Goal: Information Seeking & Learning: Learn about a topic

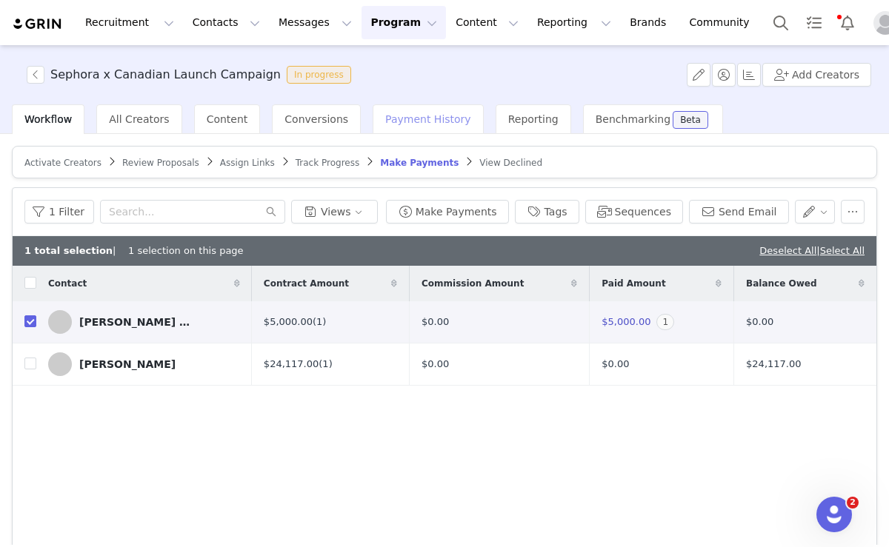
click at [415, 115] on span "Payment History" at bounding box center [428, 119] width 86 height 12
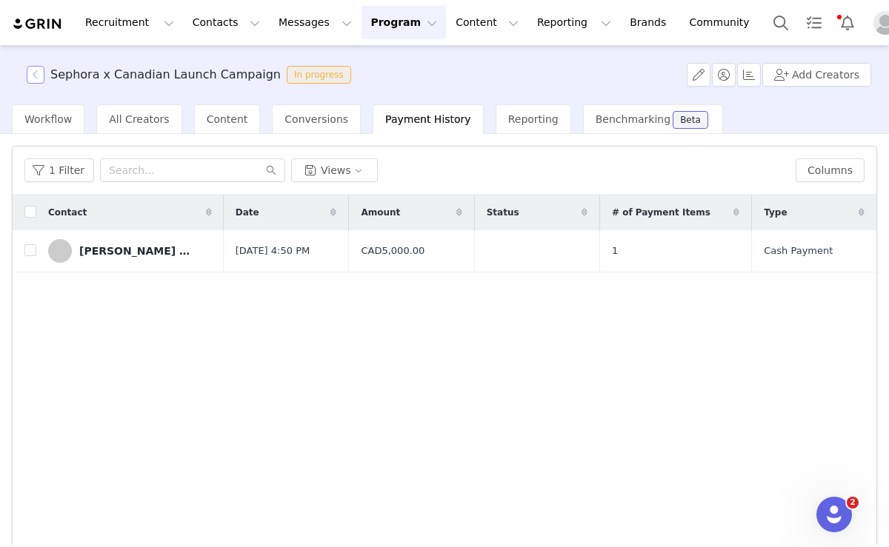
click at [34, 78] on button "button" at bounding box center [36, 75] width 18 height 18
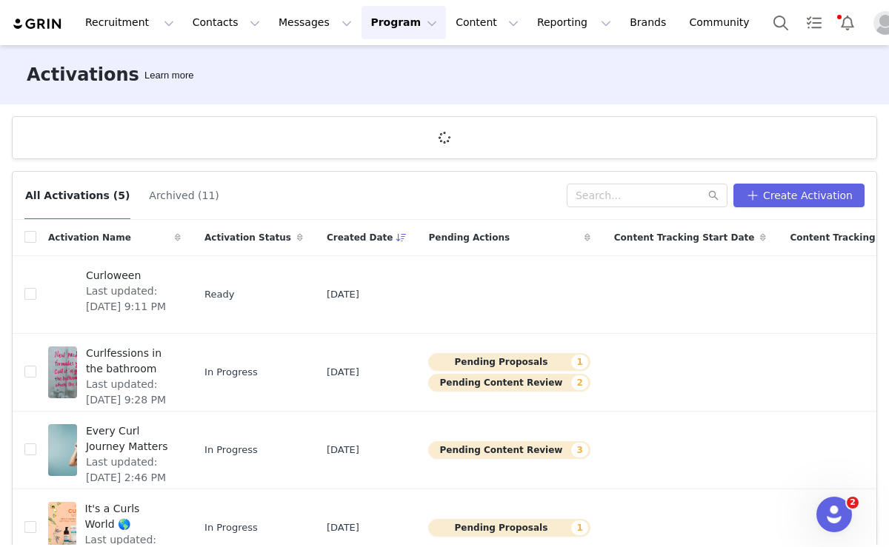
click at [873, 23] on img "Profile" at bounding box center [885, 23] width 24 height 24
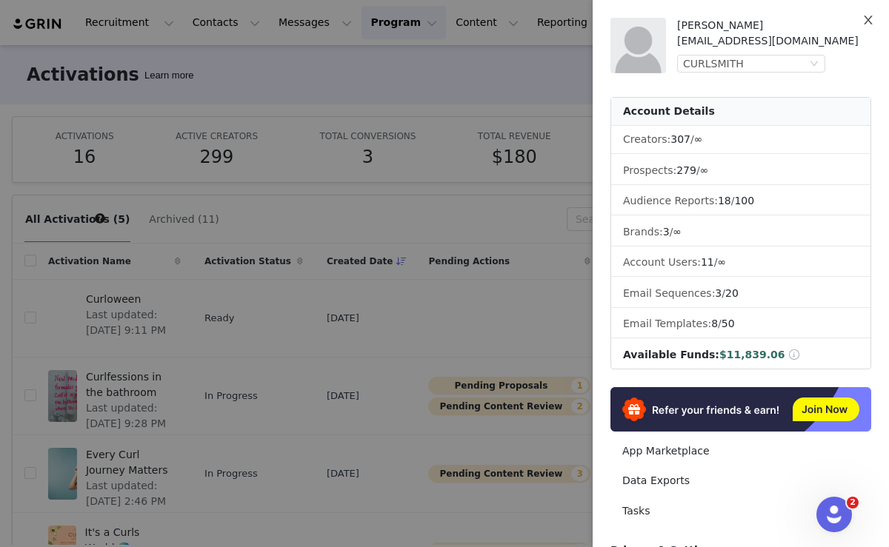
click at [865, 22] on icon "icon: close" at bounding box center [868, 20] width 12 height 12
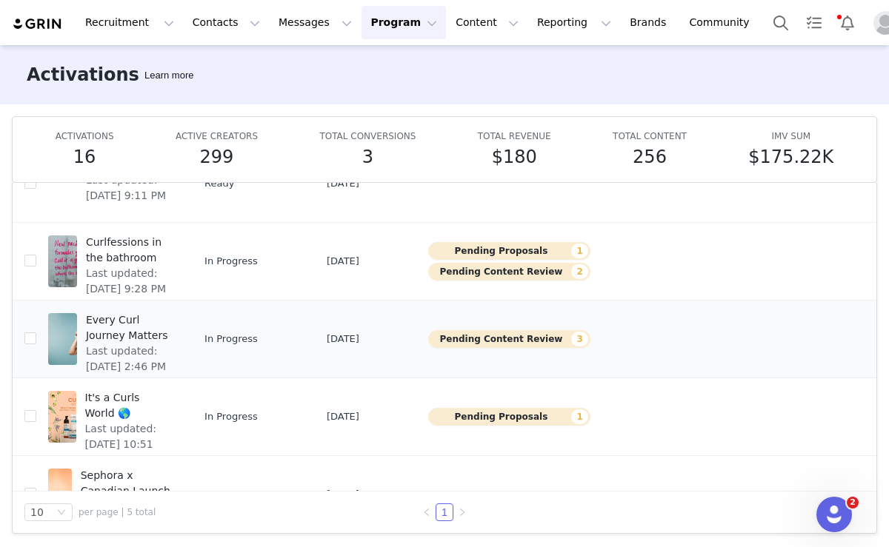
scroll to position [84, 0]
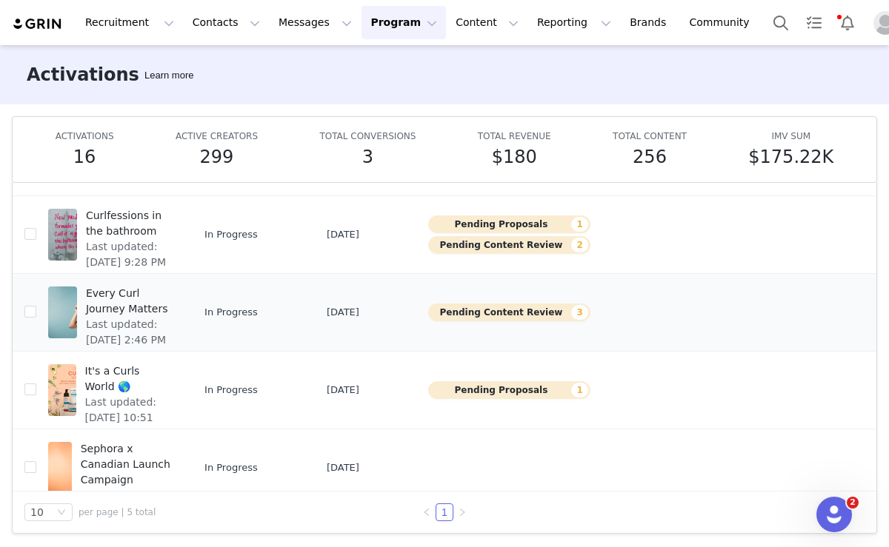
click at [104, 308] on span "Every Curl Journey Matters" at bounding box center [129, 301] width 86 height 31
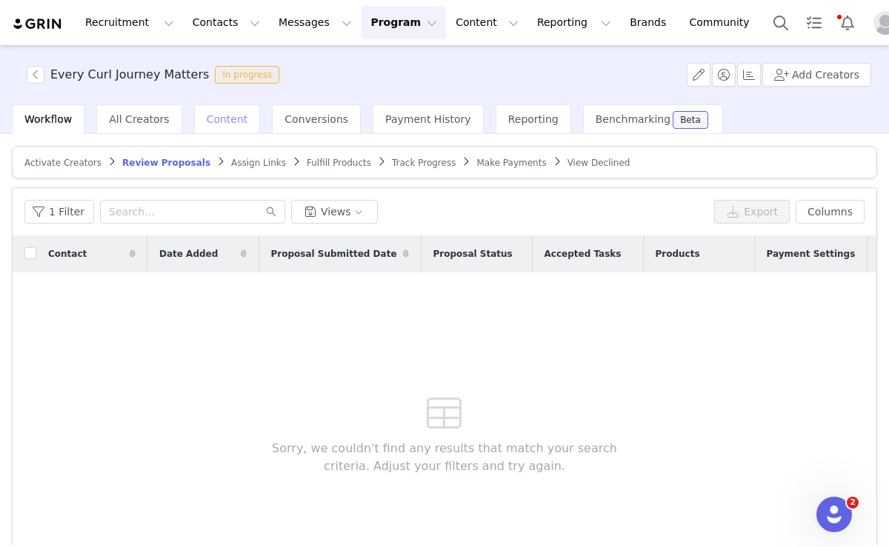
click at [216, 132] on div "Content" at bounding box center [227, 119] width 67 height 30
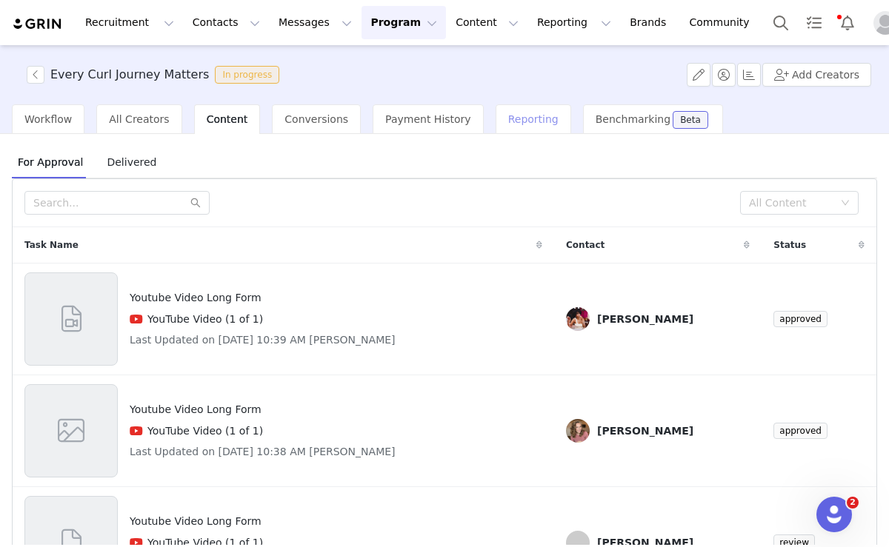
click at [508, 116] on span "Reporting" at bounding box center [533, 119] width 50 height 12
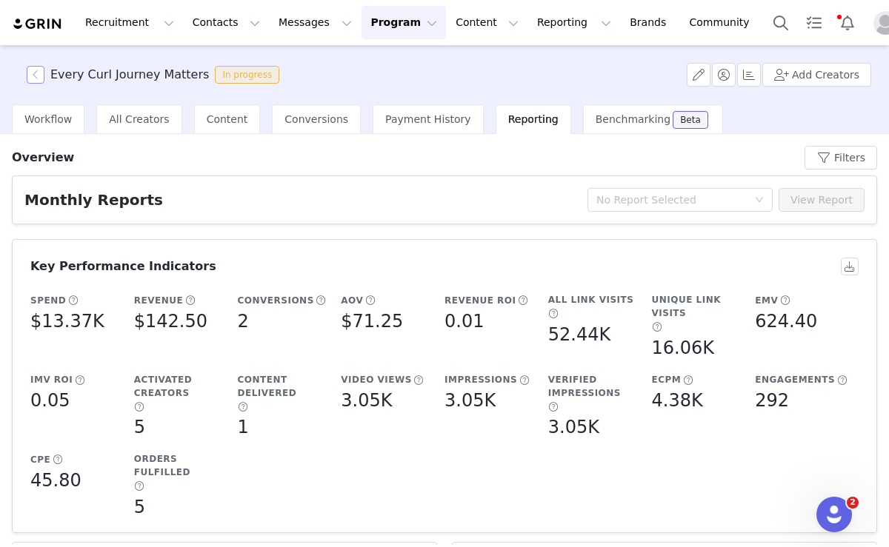
click at [31, 72] on button "button" at bounding box center [36, 75] width 18 height 18
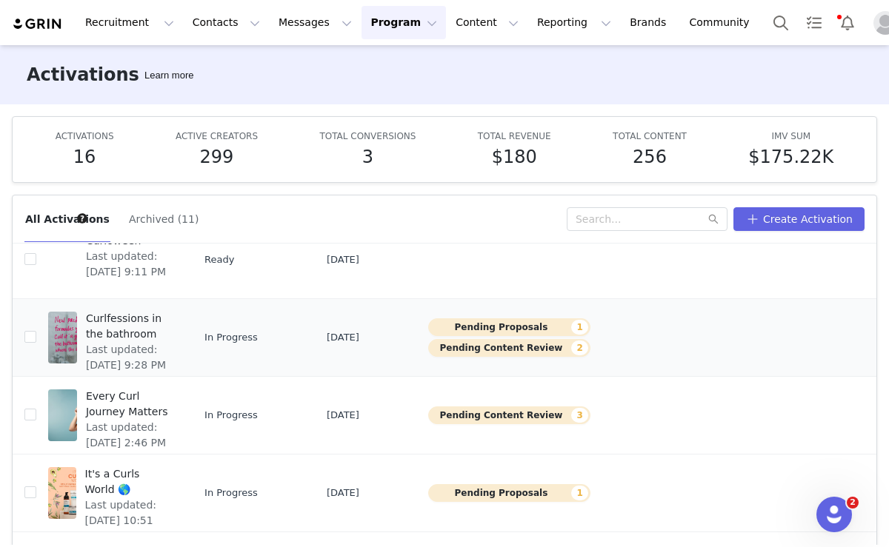
scroll to position [64, 0]
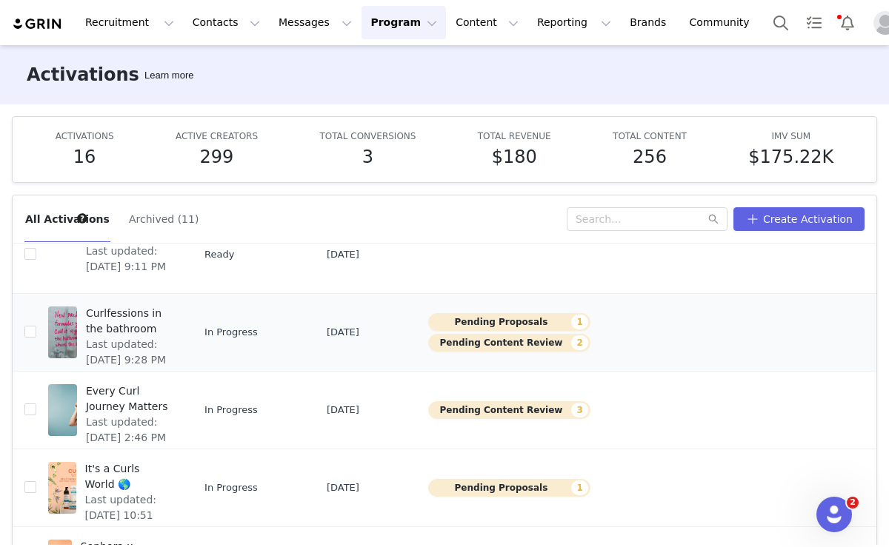
click at [113, 320] on span "Curlfessions in the bathroom" at bounding box center [129, 321] width 86 height 31
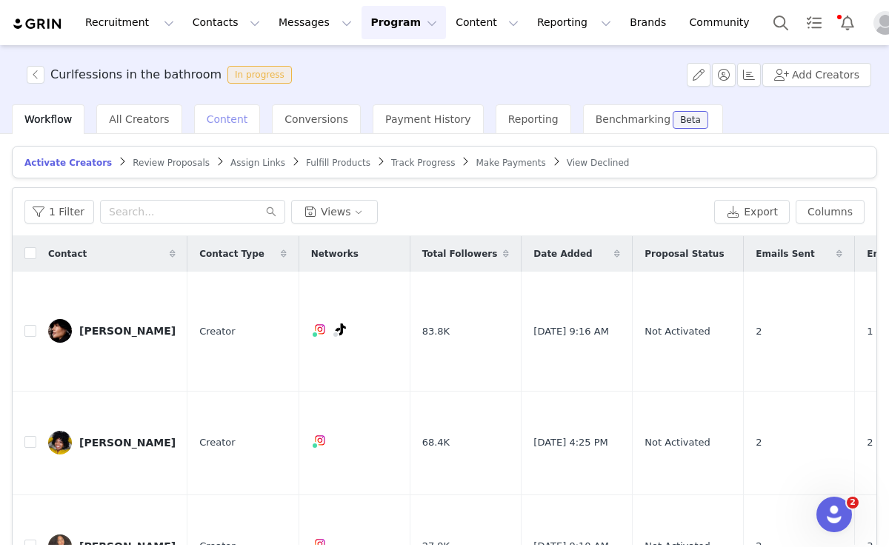
click at [213, 123] on span "Content" at bounding box center [227, 119] width 41 height 12
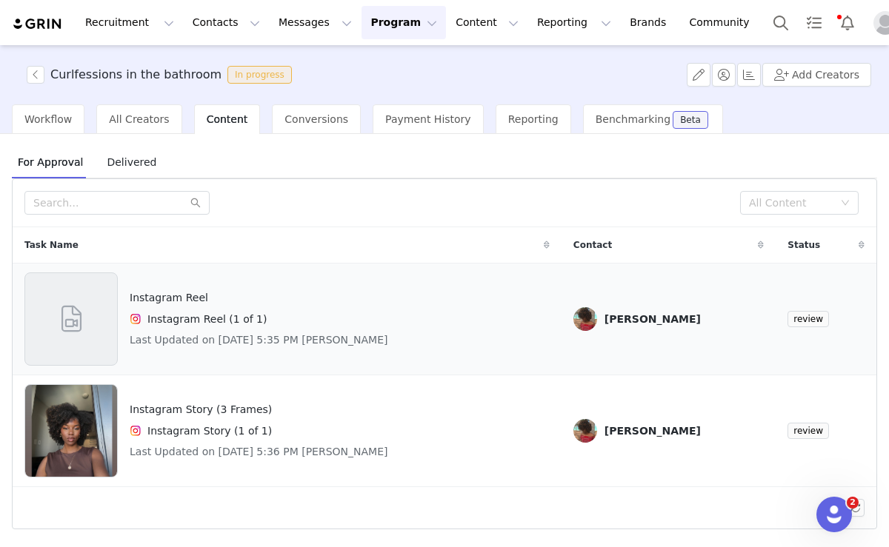
click at [199, 313] on h4 "Instagram Reel (1 of 1)" at bounding box center [206, 320] width 119 height 16
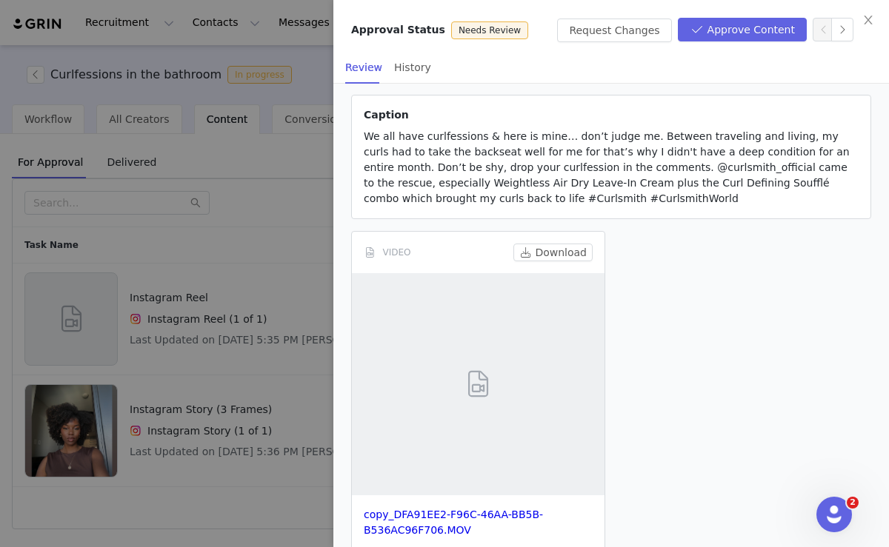
scroll to position [181, 0]
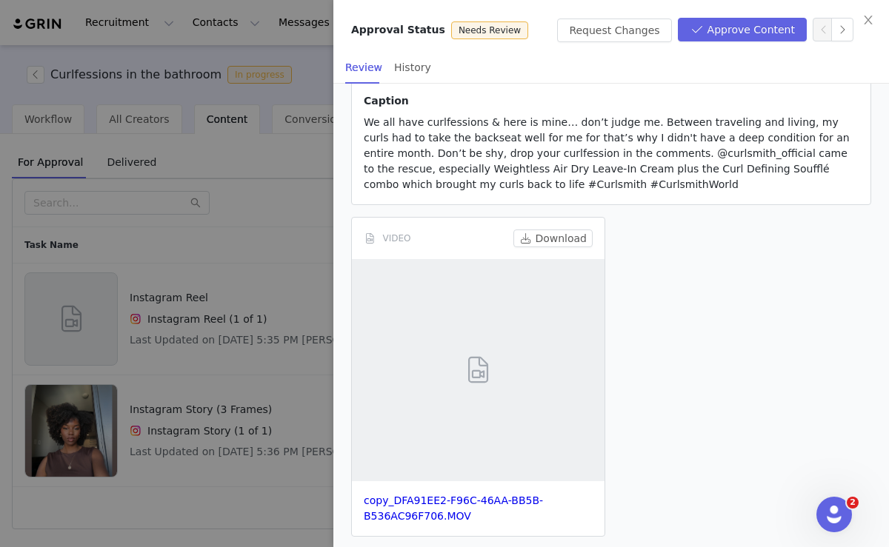
click at [261, 319] on div at bounding box center [444, 273] width 889 height 547
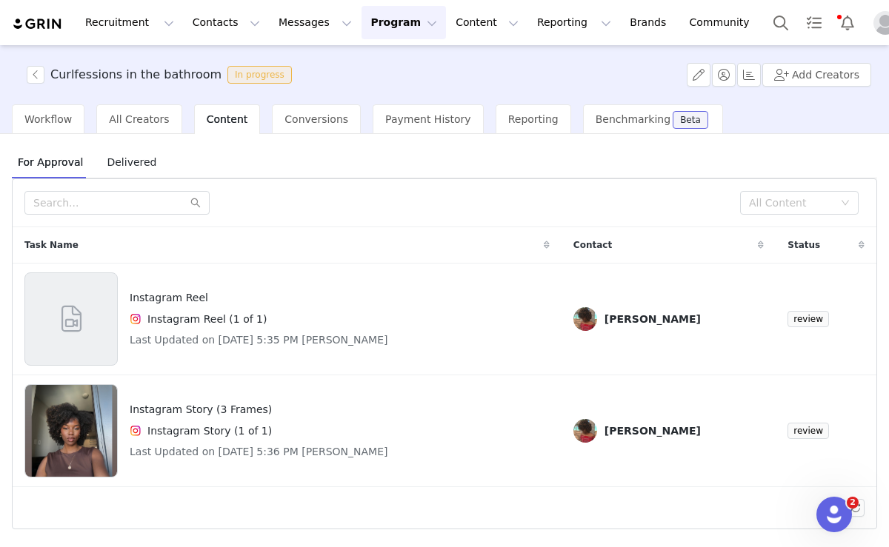
scroll to position [467, 0]
click at [201, 324] on h4 "Instagram Reel (1 of 1)" at bounding box center [206, 320] width 119 height 16
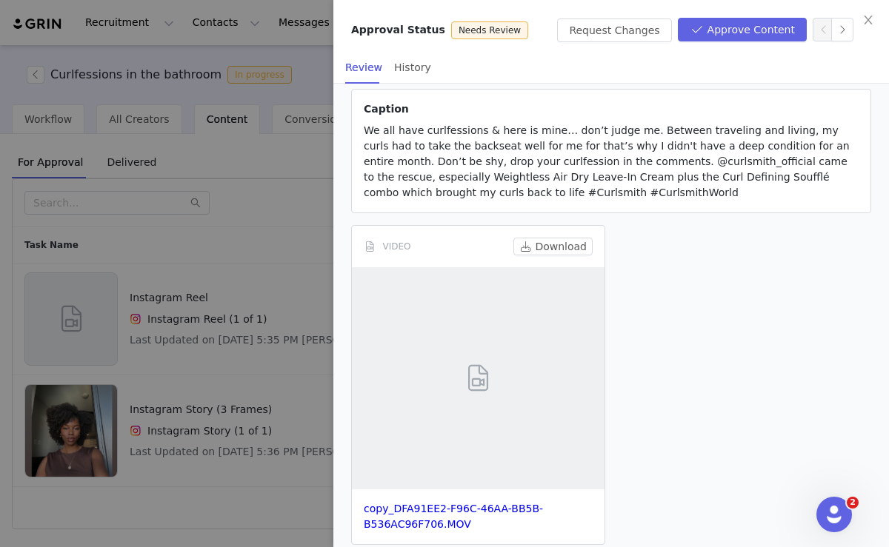
scroll to position [182, 0]
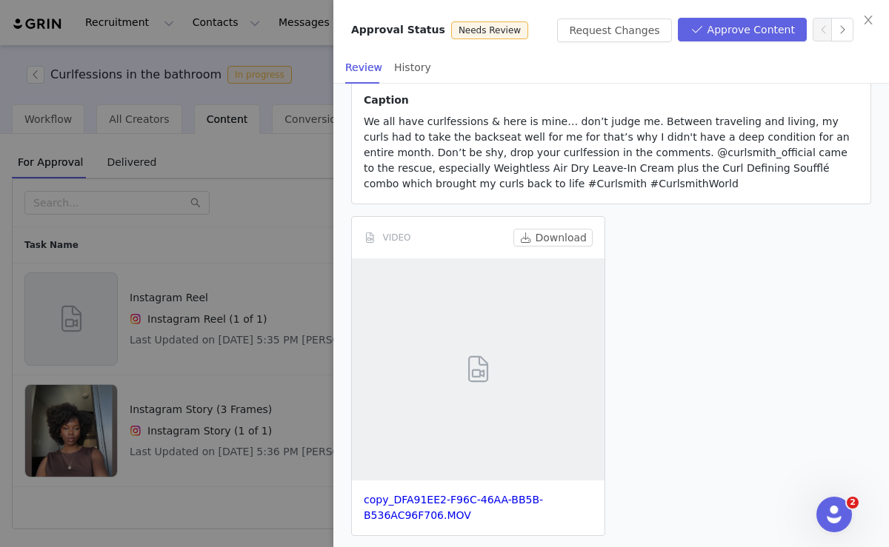
click at [479, 379] on span at bounding box center [477, 370] width 33 height 40
click at [246, 339] on div at bounding box center [444, 273] width 889 height 547
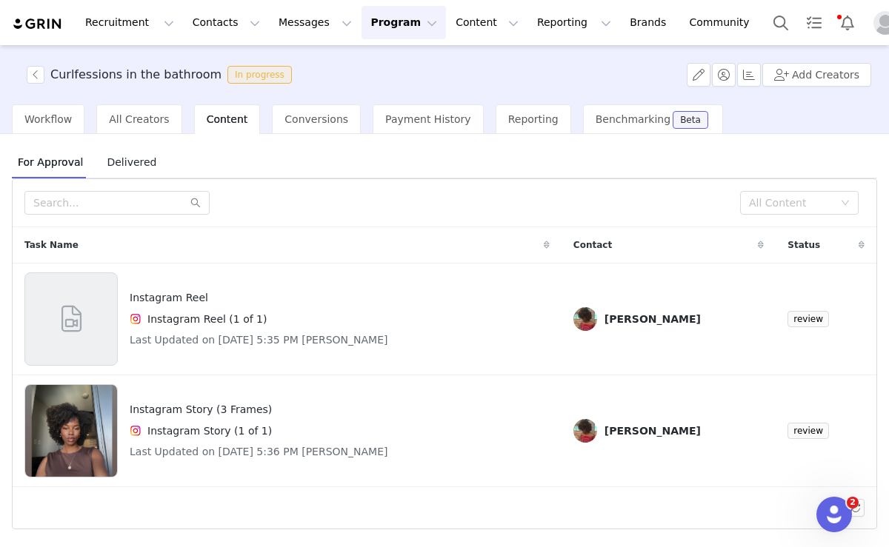
scroll to position [467, 0]
